Goal: Task Accomplishment & Management: Manage account settings

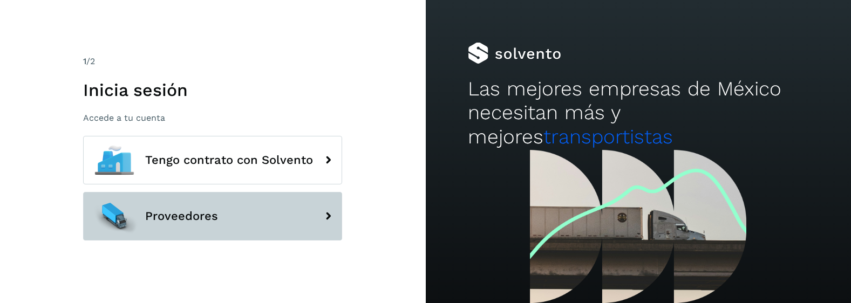
click at [138, 230] on div at bounding box center [114, 216] width 49 height 49
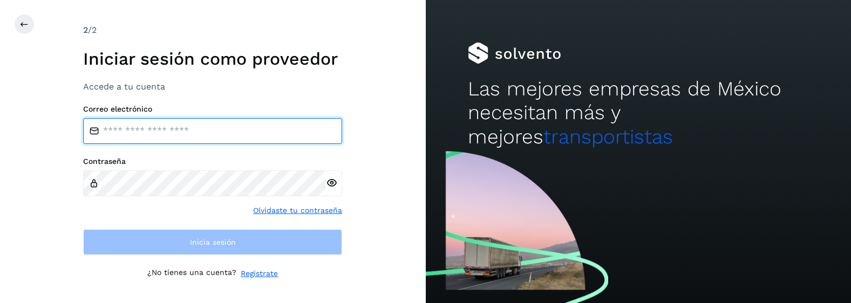
click at [201, 125] on input "email" at bounding box center [212, 131] width 259 height 26
type input "**********"
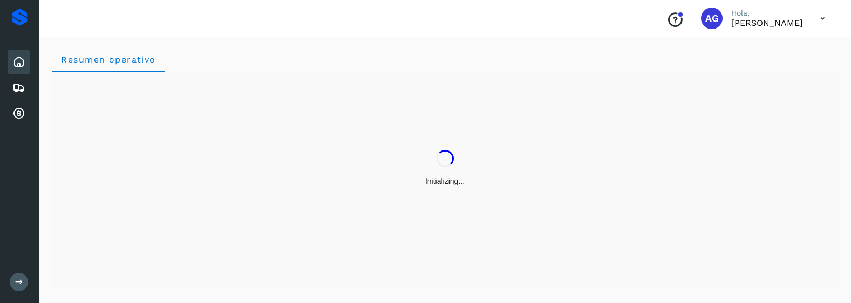
click at [17, 281] on icon at bounding box center [19, 282] width 8 height 8
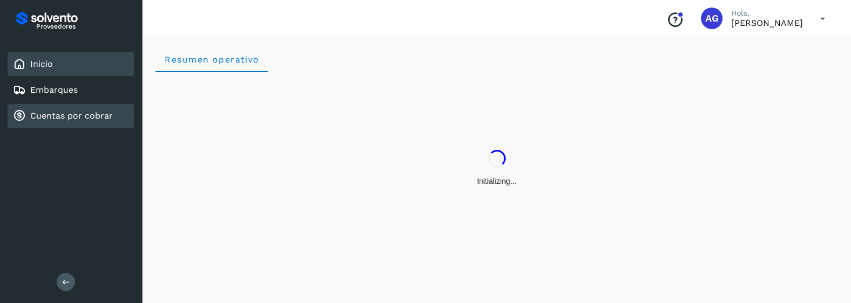
click at [100, 111] on link "Cuentas por cobrar" at bounding box center [71, 116] width 83 height 10
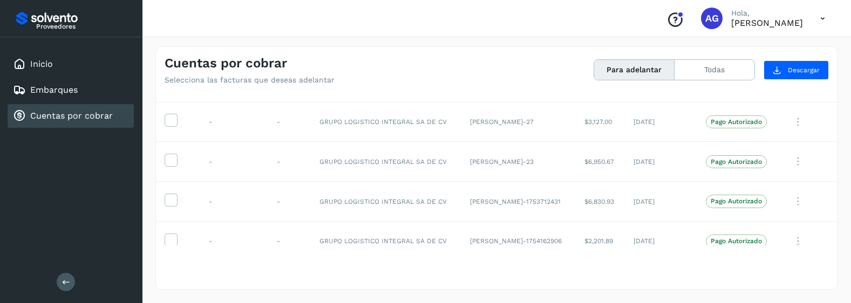
scroll to position [206, 0]
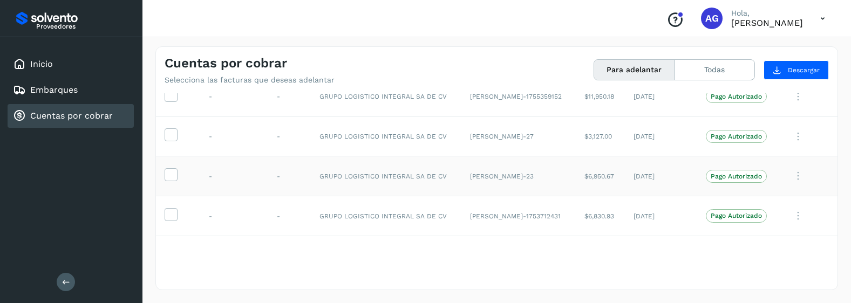
click at [178, 172] on td at bounding box center [178, 176] width 44 height 40
click at [168, 178] on icon at bounding box center [170, 173] width 11 height 11
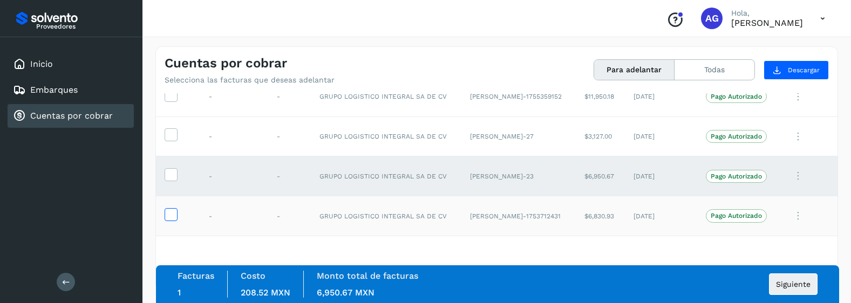
click at [173, 213] on icon at bounding box center [170, 213] width 11 height 11
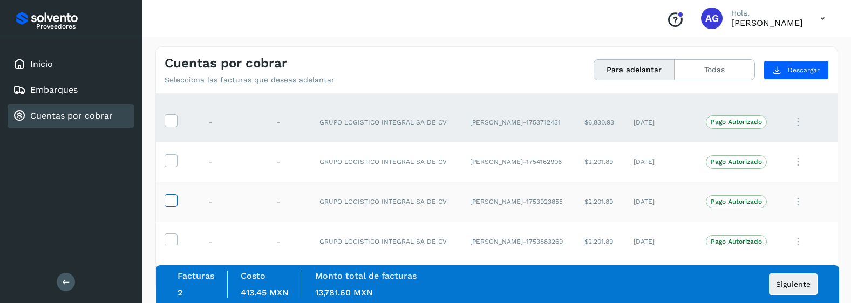
scroll to position [314, 0]
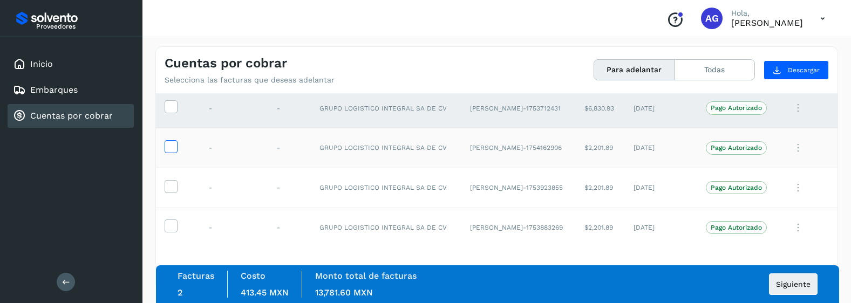
click at [172, 153] on label at bounding box center [171, 146] width 13 height 13
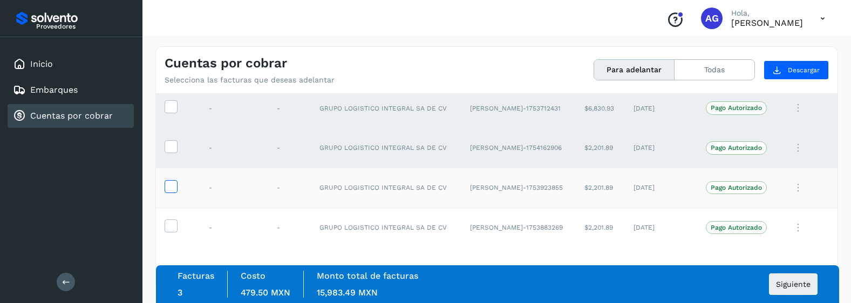
click at [173, 188] on icon at bounding box center [170, 185] width 11 height 11
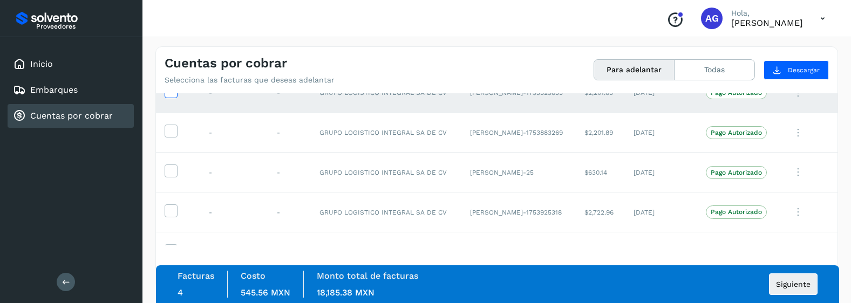
scroll to position [422, 0]
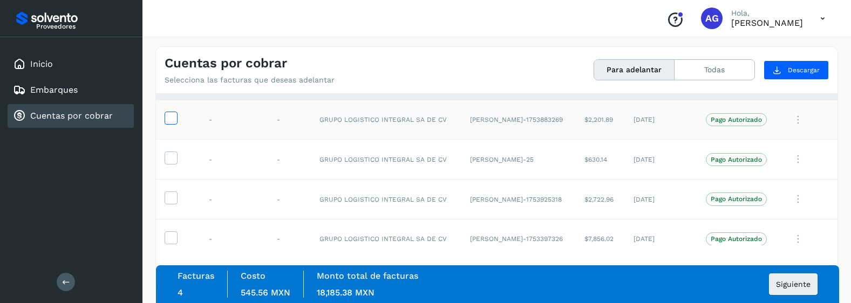
click at [175, 118] on icon at bounding box center [170, 117] width 11 height 11
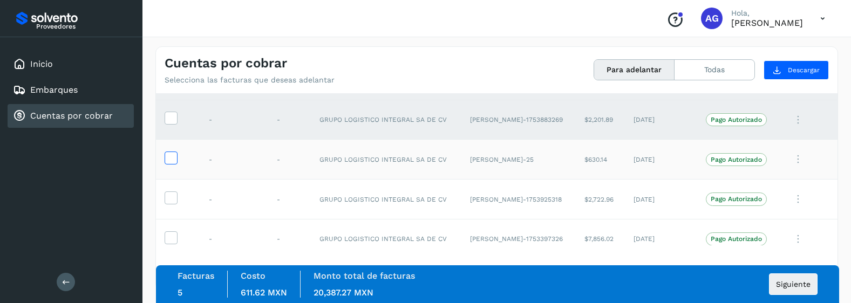
click at [171, 154] on icon at bounding box center [170, 157] width 11 height 11
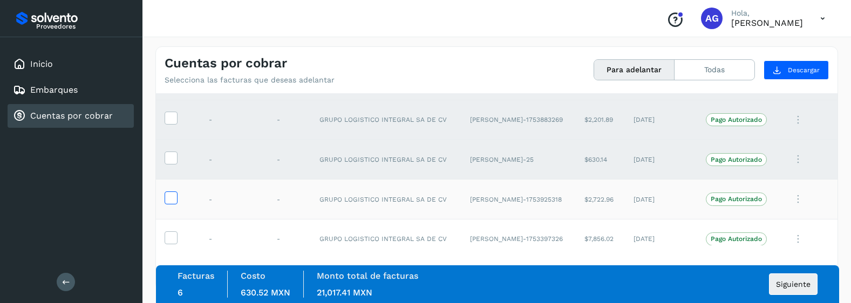
click at [172, 197] on icon at bounding box center [170, 197] width 11 height 11
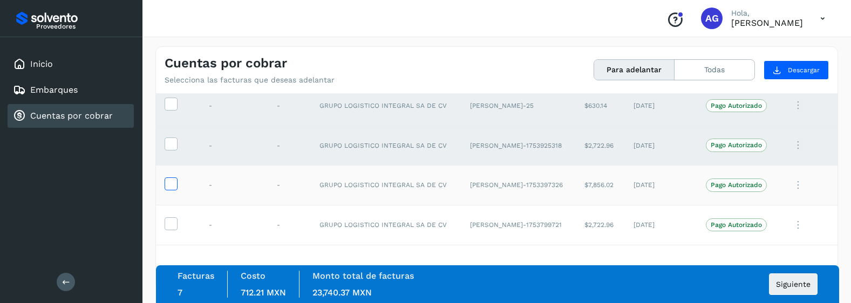
click at [170, 178] on icon at bounding box center [170, 183] width 11 height 11
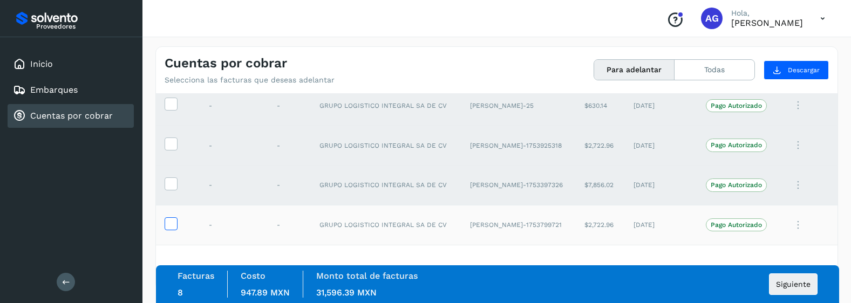
click at [174, 220] on icon at bounding box center [170, 222] width 11 height 11
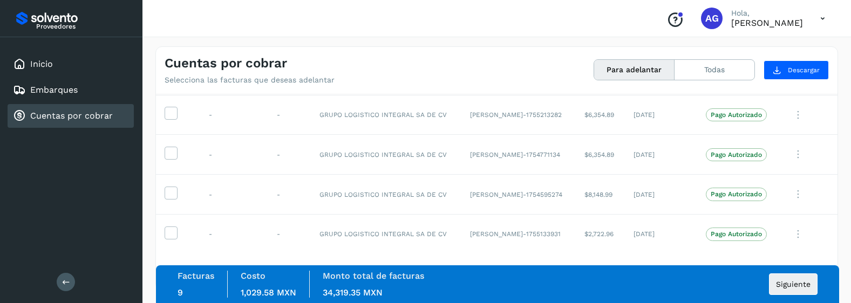
scroll to position [0, 0]
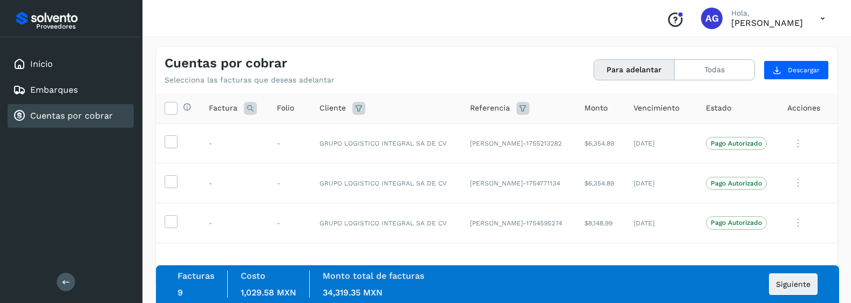
click at [821, 24] on icon at bounding box center [822, 19] width 22 height 22
click at [772, 50] on div "Cerrar sesión" at bounding box center [769, 48] width 128 height 21
